Goal: Transaction & Acquisition: Purchase product/service

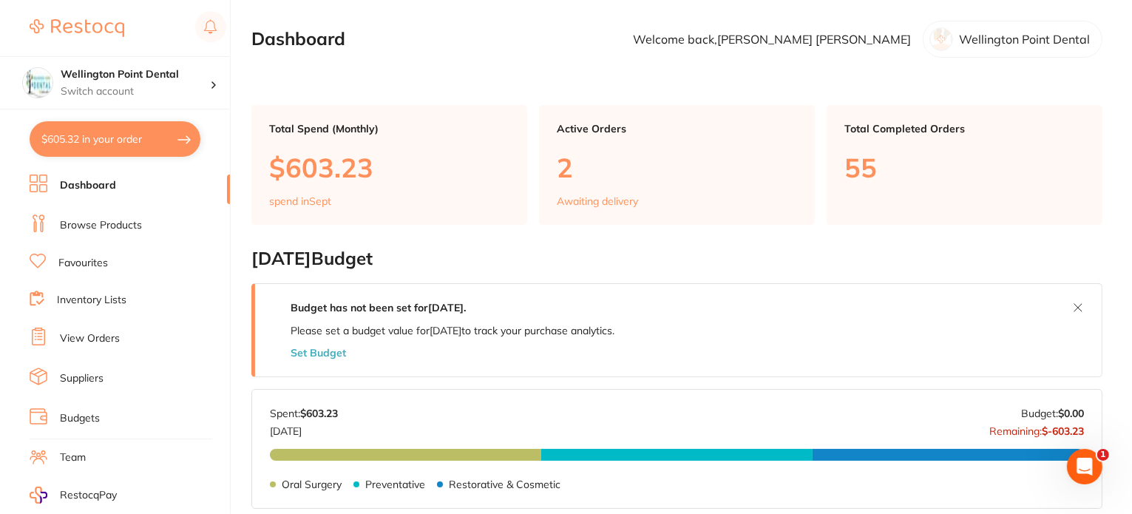
click at [111, 143] on button "$605.32 in your order" at bounding box center [115, 138] width 171 height 35
checkbox input "true"
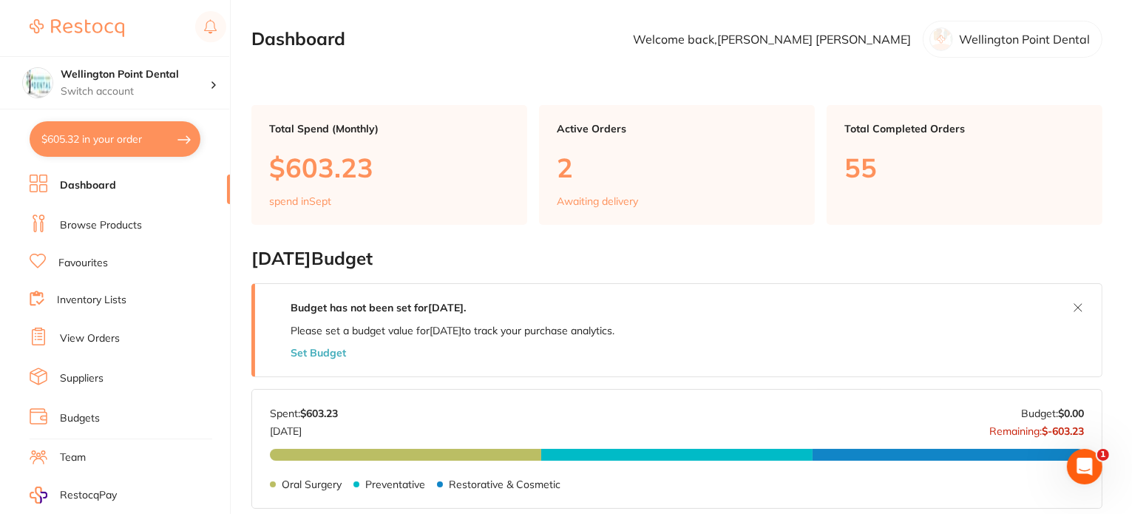
checkbox input "true"
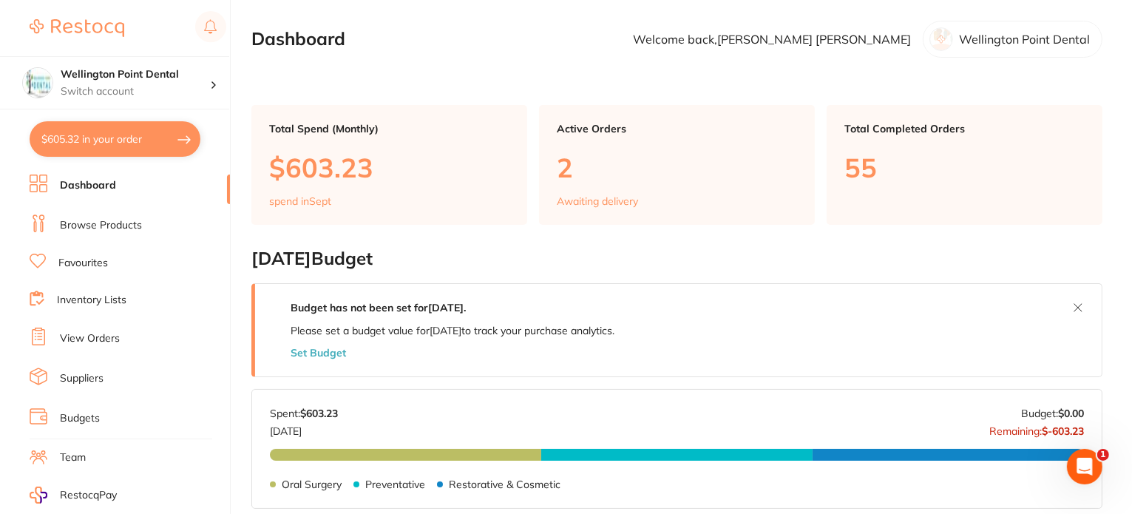
checkbox input "true"
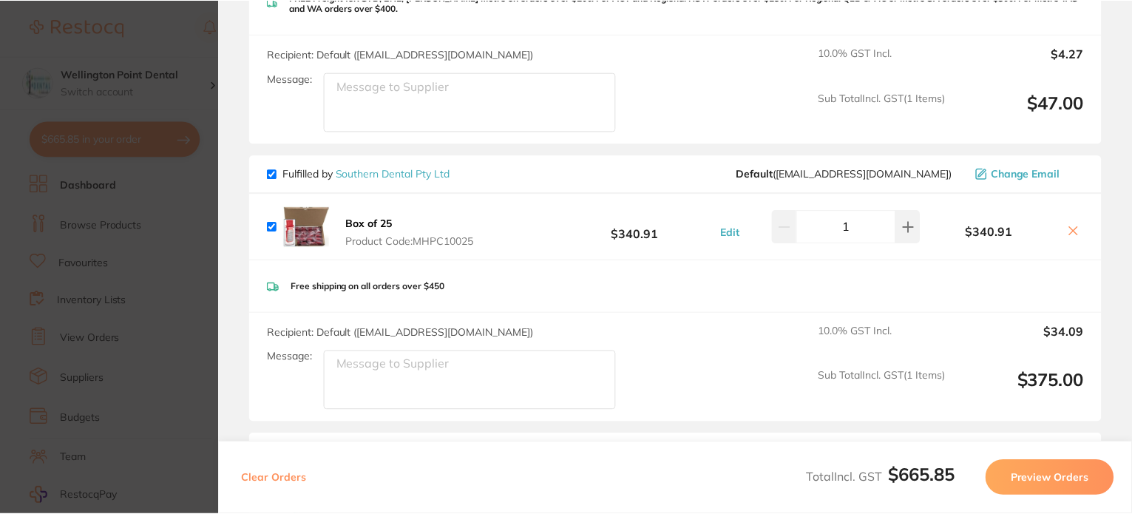
scroll to position [665, 0]
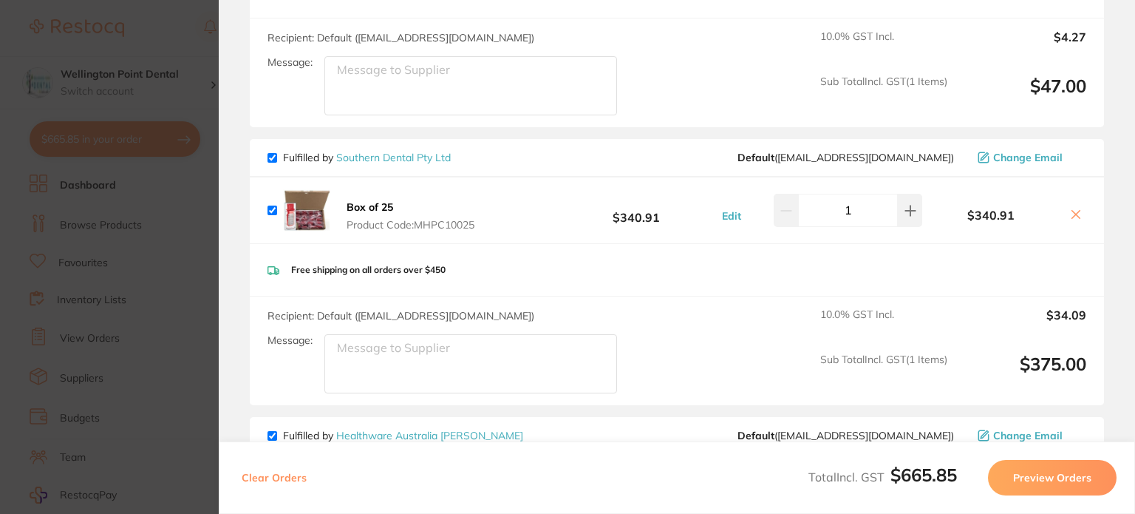
click at [371, 154] on link "Southern Dental Pty Ltd" at bounding box center [393, 157] width 115 height 13
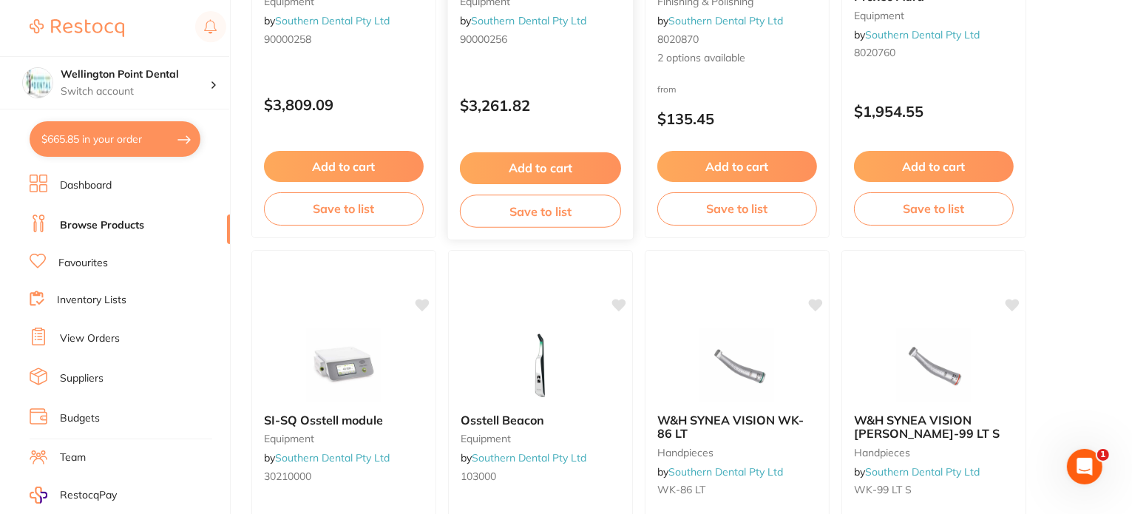
scroll to position [591, 0]
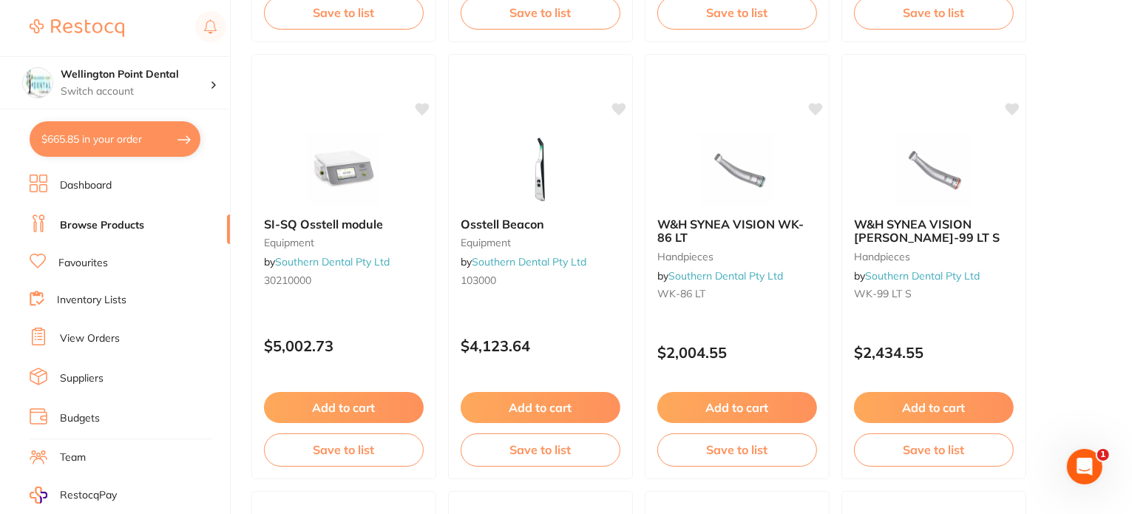
click at [69, 374] on link "Suppliers" at bounding box center [82, 378] width 44 height 15
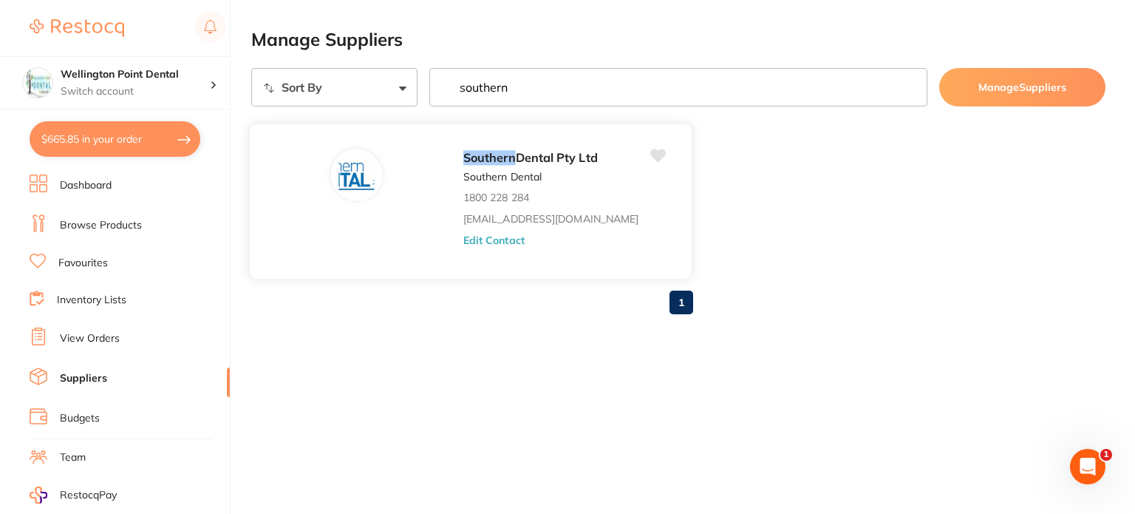
type input "southern"
click at [506, 239] on button "Edit Contact" at bounding box center [493, 240] width 61 height 12
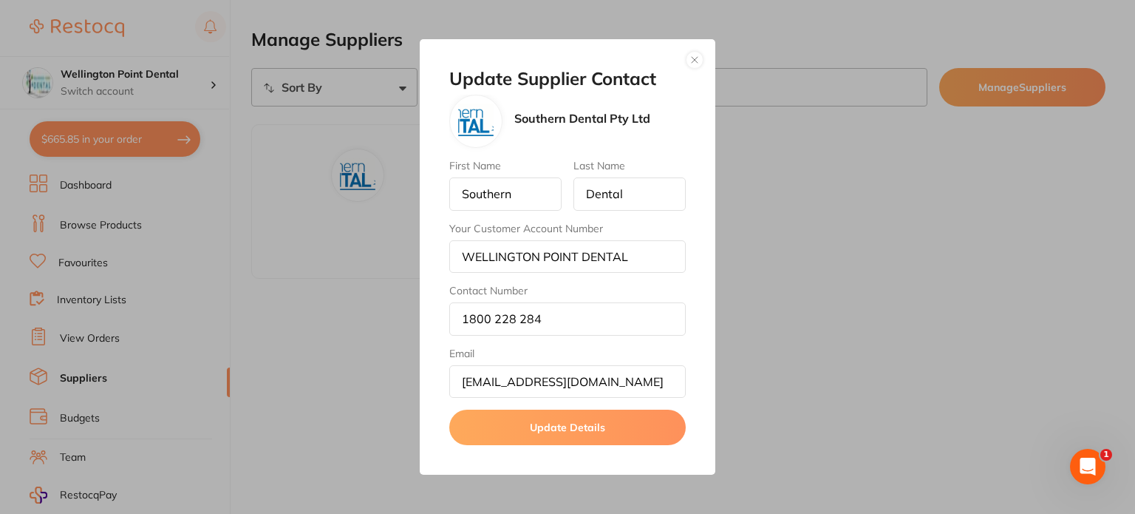
click at [694, 62] on button "button" at bounding box center [695, 60] width 18 height 18
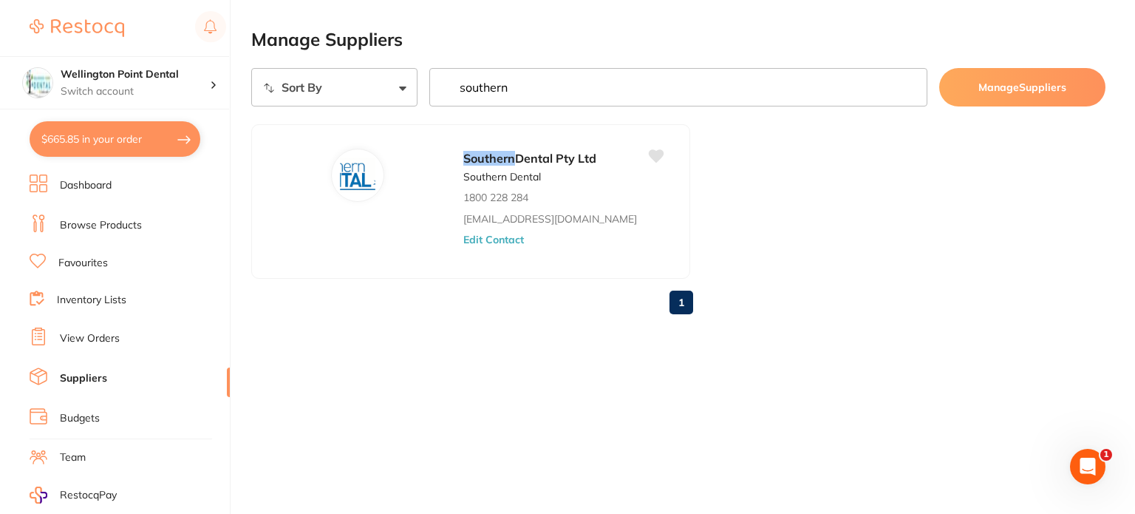
click at [92, 222] on link "Browse Products" at bounding box center [101, 225] width 82 height 15
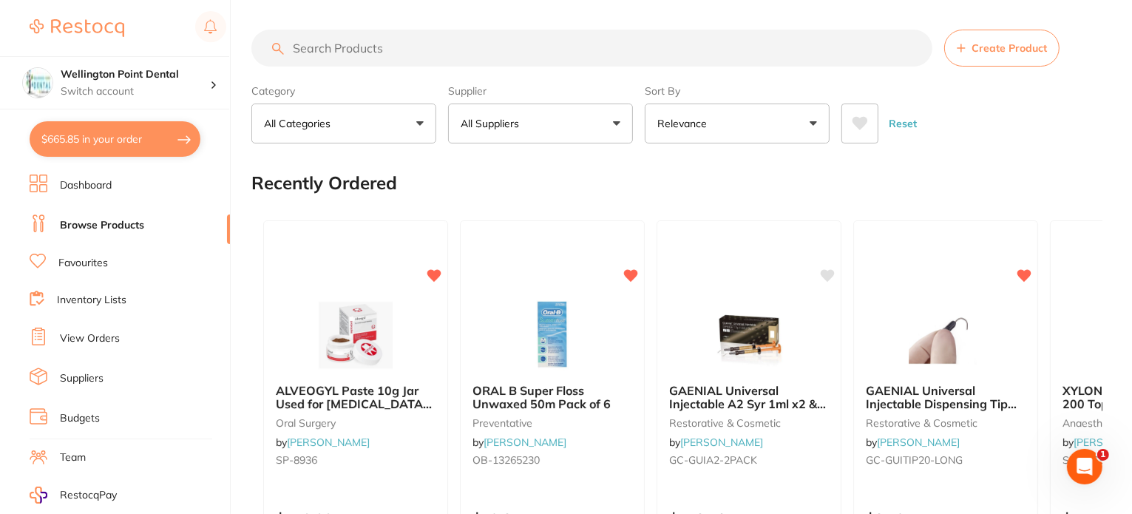
click at [361, 52] on input "search" at bounding box center [591, 48] width 681 height 37
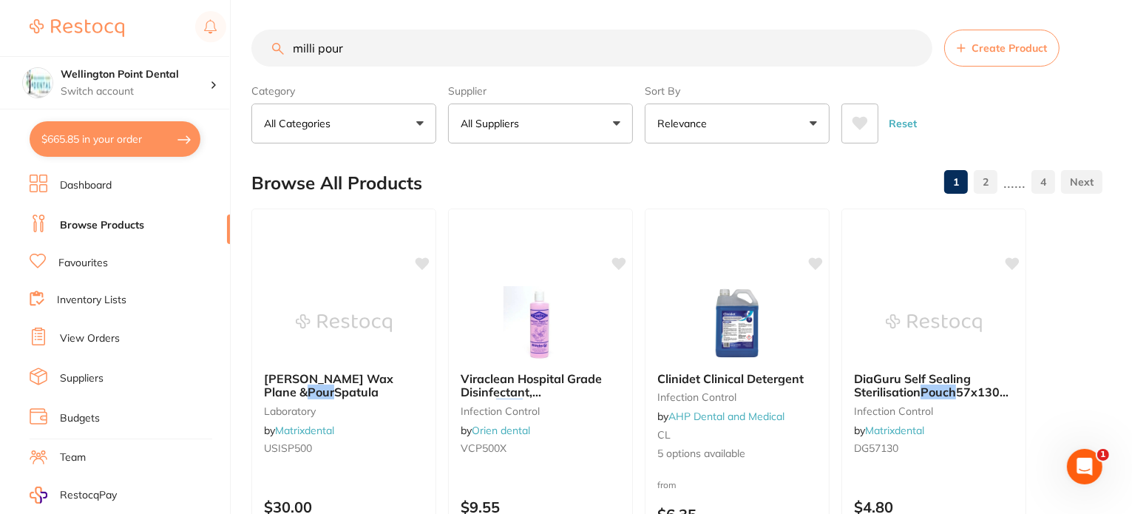
click at [320, 49] on input "milli pour" at bounding box center [591, 48] width 681 height 37
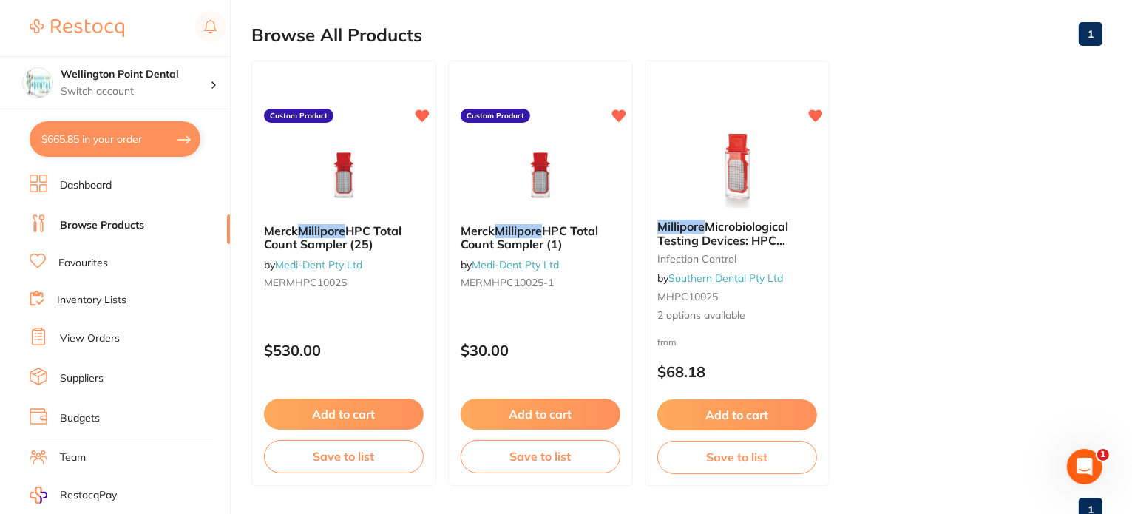
scroll to position [196, 0]
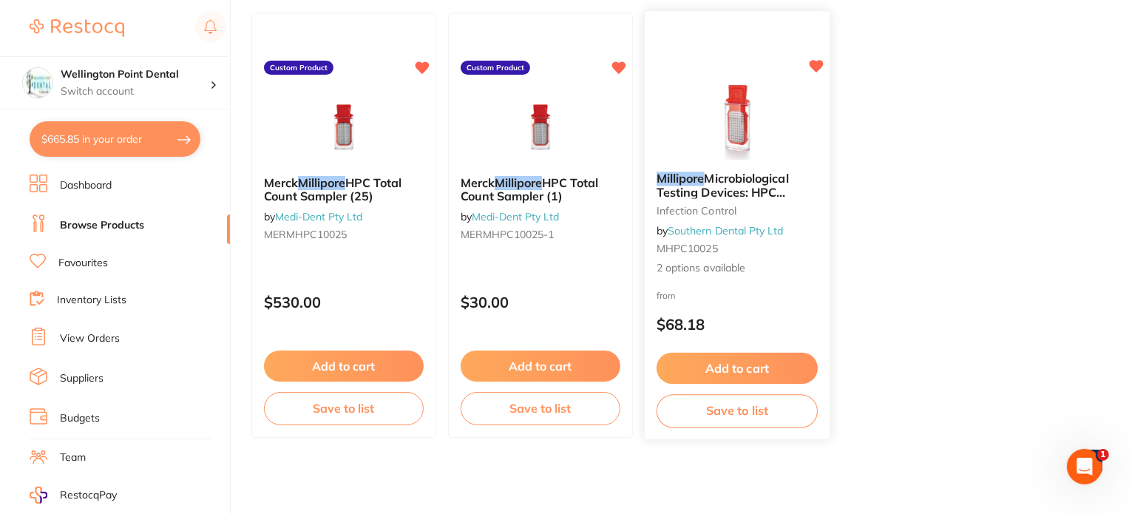
type input "millipour"
click at [713, 271] on span "2 options available" at bounding box center [736, 267] width 161 height 15
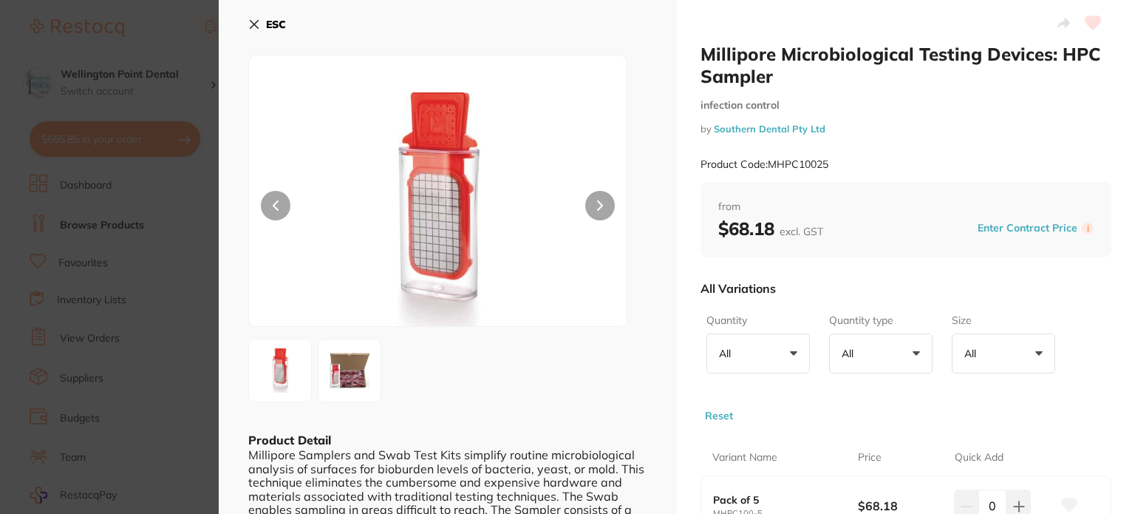
click at [278, 26] on b "ESC" at bounding box center [276, 24] width 20 height 13
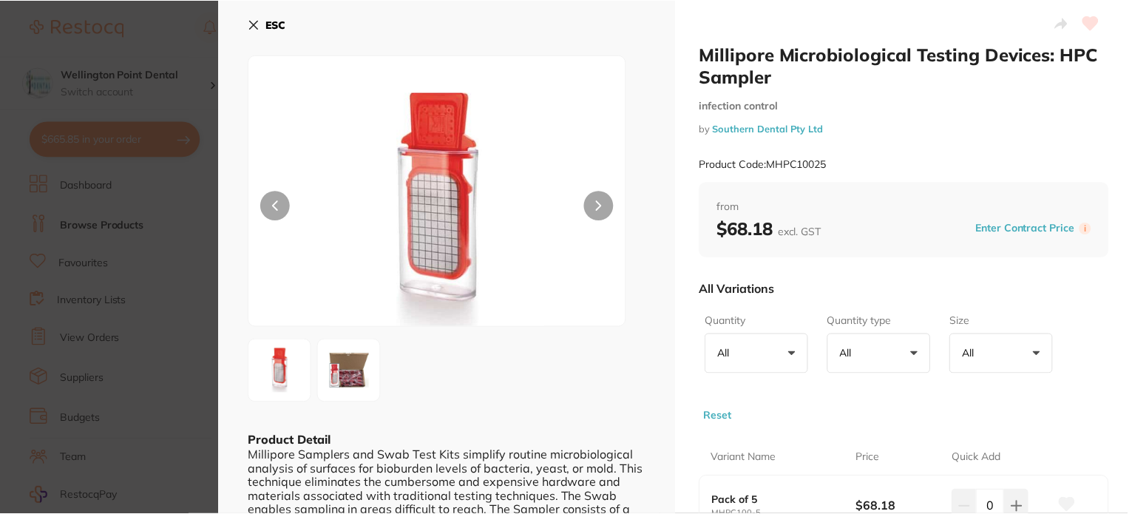
scroll to position [196, 0]
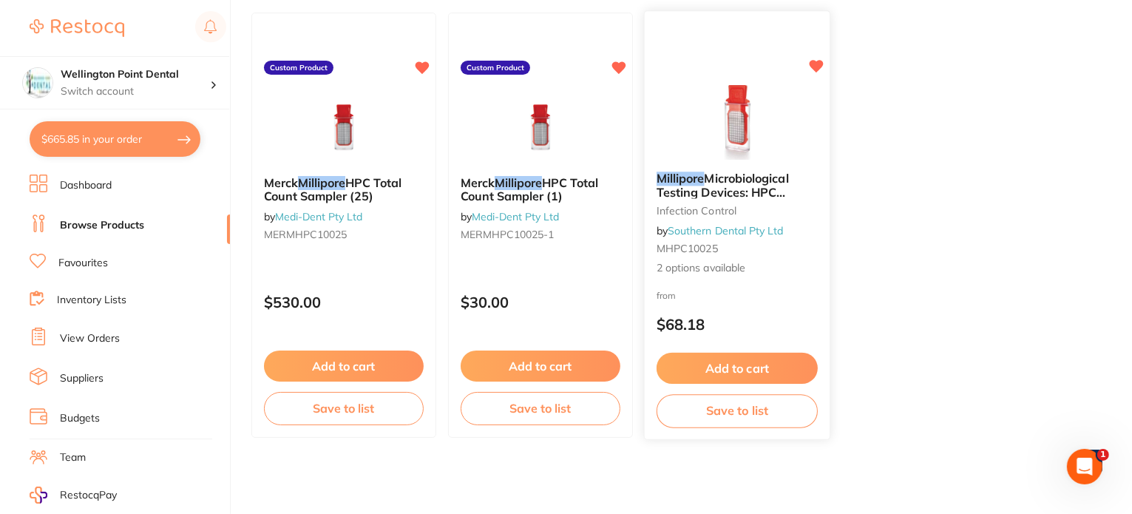
click at [701, 268] on span "2 options available" at bounding box center [736, 267] width 161 height 15
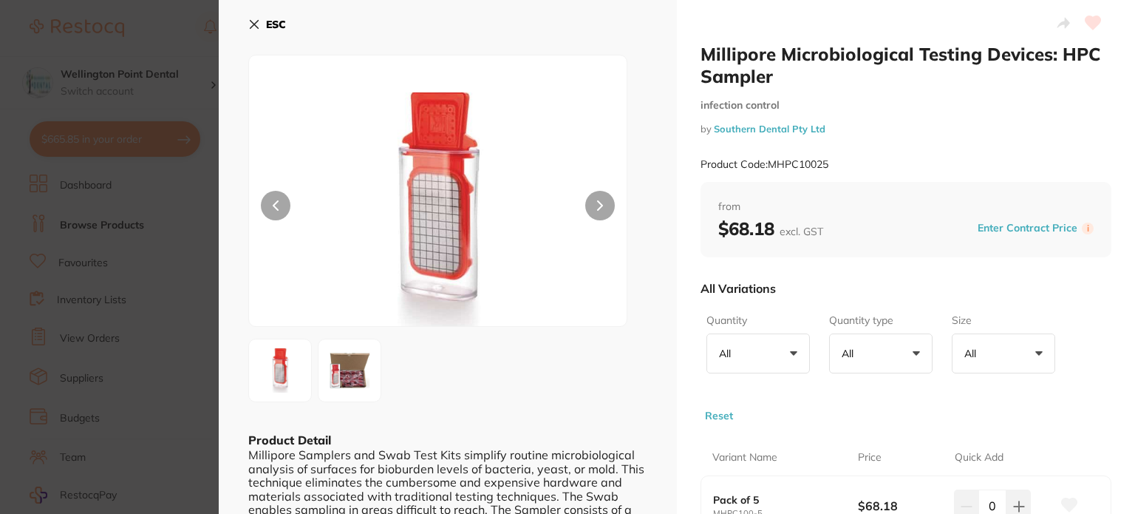
click at [261, 18] on button "ESC" at bounding box center [267, 24] width 38 height 25
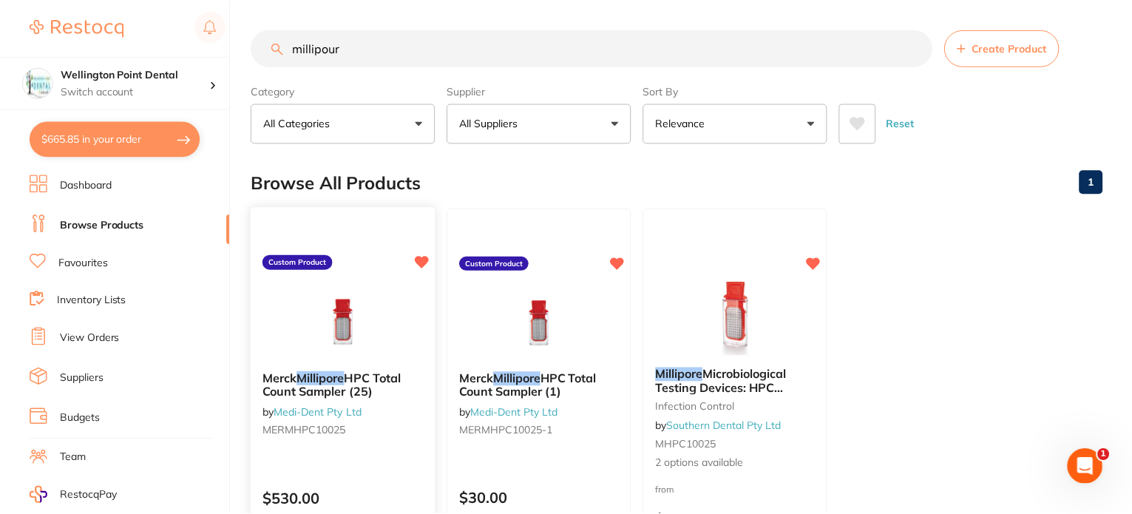
scroll to position [196, 0]
